Goal: Check status: Check status

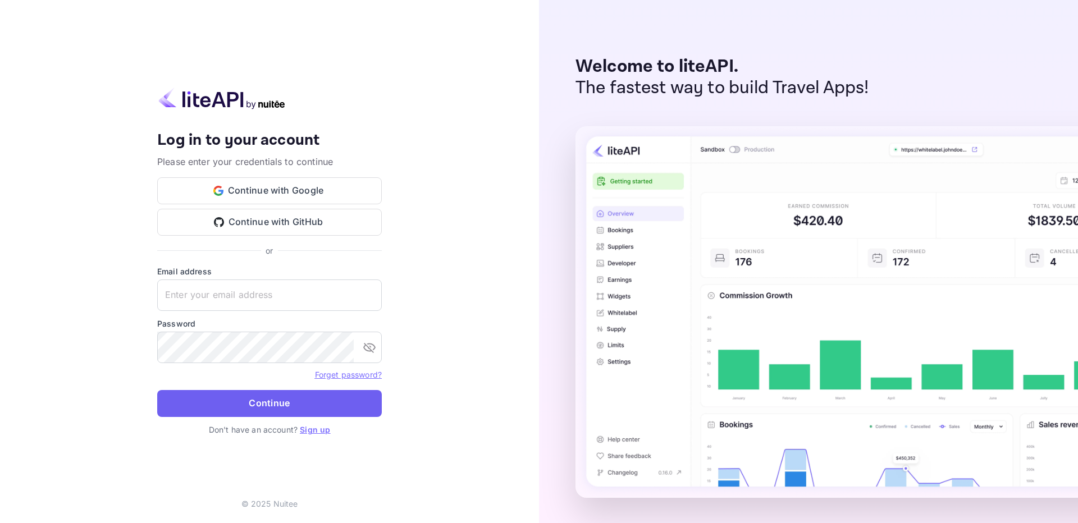
type input "[EMAIL_ADDRESS][DOMAIN_NAME]"
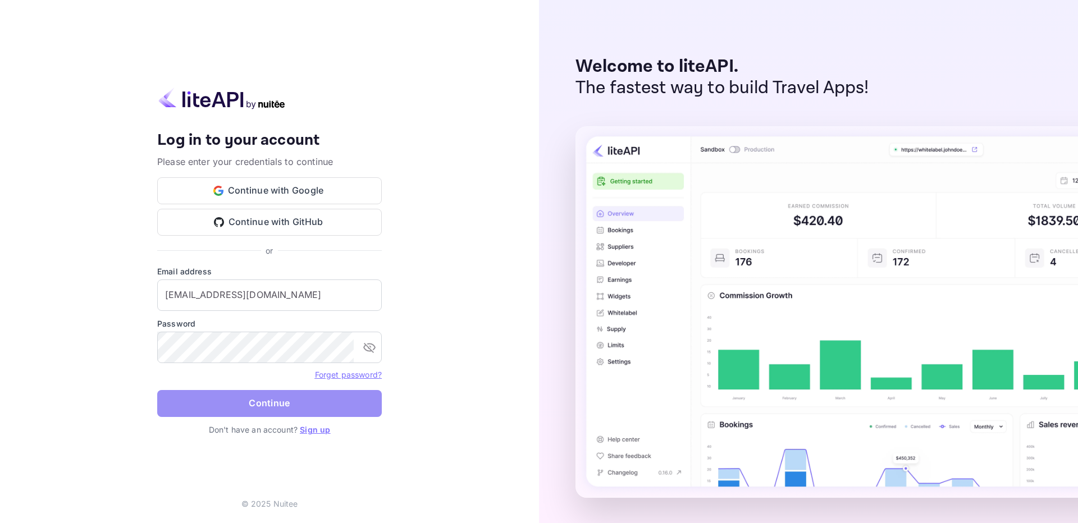
click at [276, 395] on button "Continue" at bounding box center [269, 403] width 225 height 27
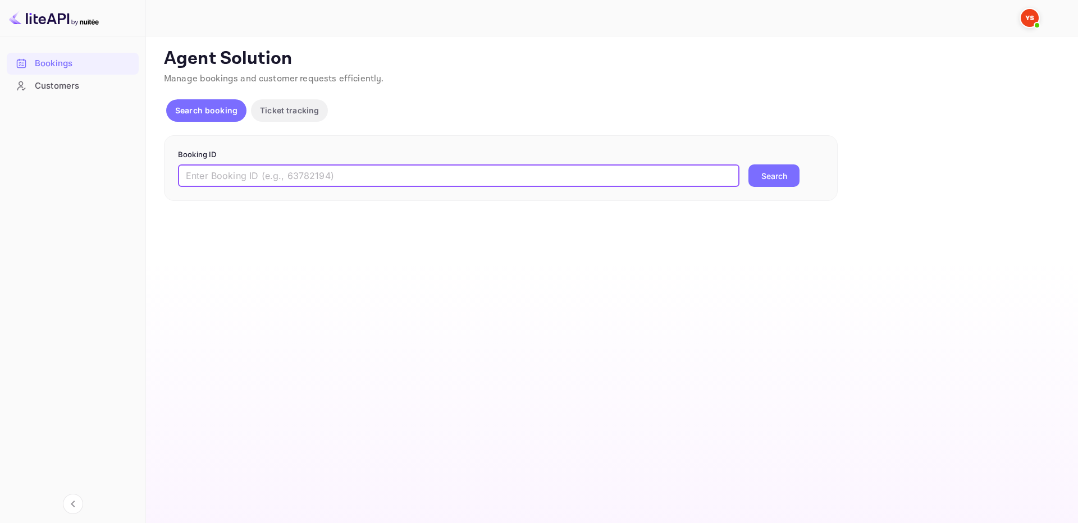
click at [673, 176] on input "text" at bounding box center [459, 176] width 562 height 22
paste input "9702172"
type input "9702172"
click at [798, 174] on button "Search" at bounding box center [774, 176] width 51 height 22
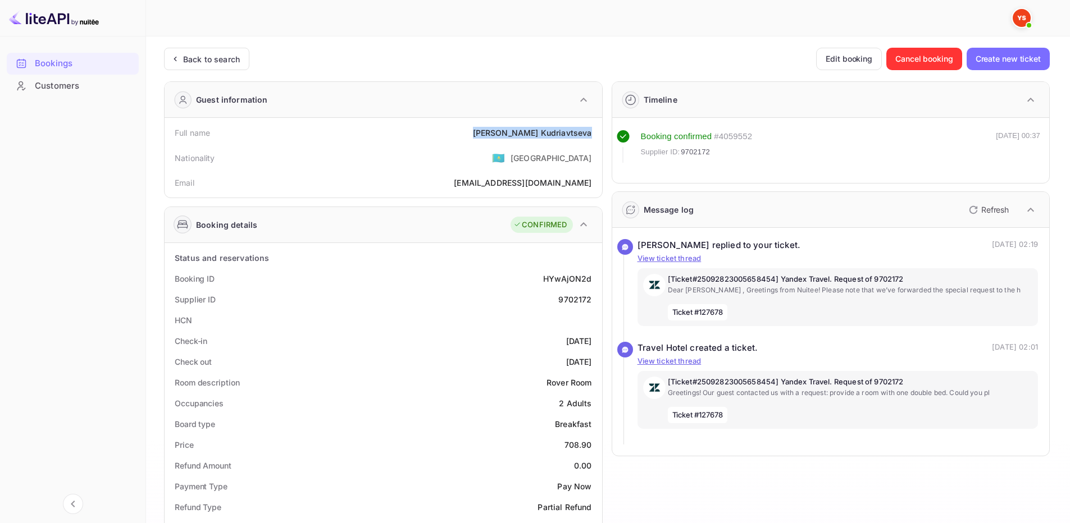
drag, startPoint x: 517, startPoint y: 137, endPoint x: 593, endPoint y: 141, distance: 76.5
click at [593, 141] on div "Full name [PERSON_NAME]" at bounding box center [383, 132] width 429 height 21
copy div "[PERSON_NAME]"
drag, startPoint x: 563, startPoint y: 445, endPoint x: 593, endPoint y: 445, distance: 29.8
click at [593, 446] on div "Price 708.90" at bounding box center [383, 445] width 429 height 21
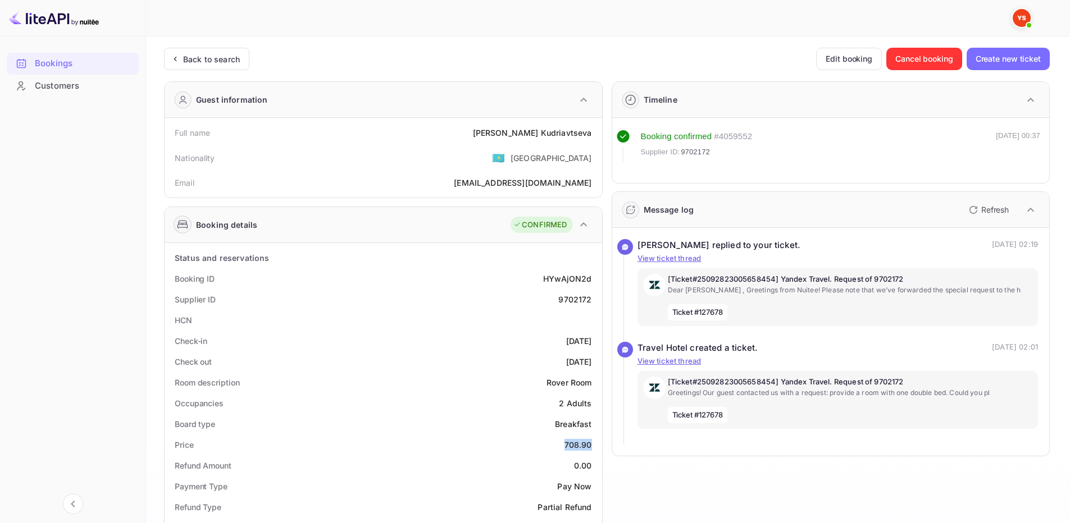
copy div "708.90"
